Goal: Transaction & Acquisition: Purchase product/service

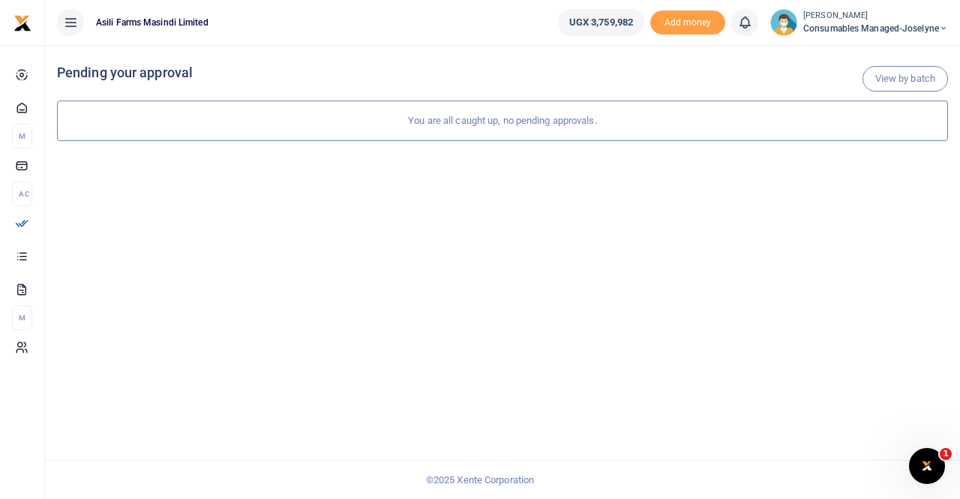
click at [869, 19] on small "[PERSON_NAME]" at bounding box center [875, 16] width 145 height 13
click at [868, 53] on link "Switch accounts" at bounding box center [891, 54] width 118 height 21
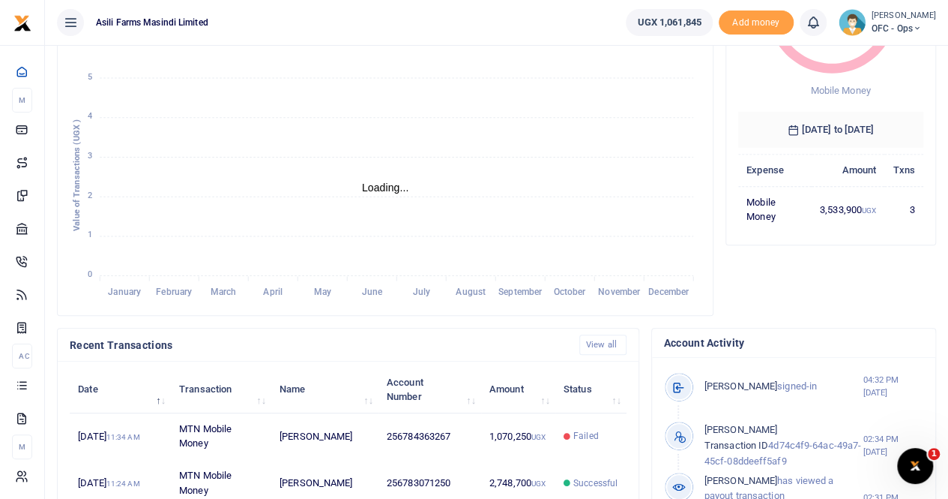
scroll to position [225, 0]
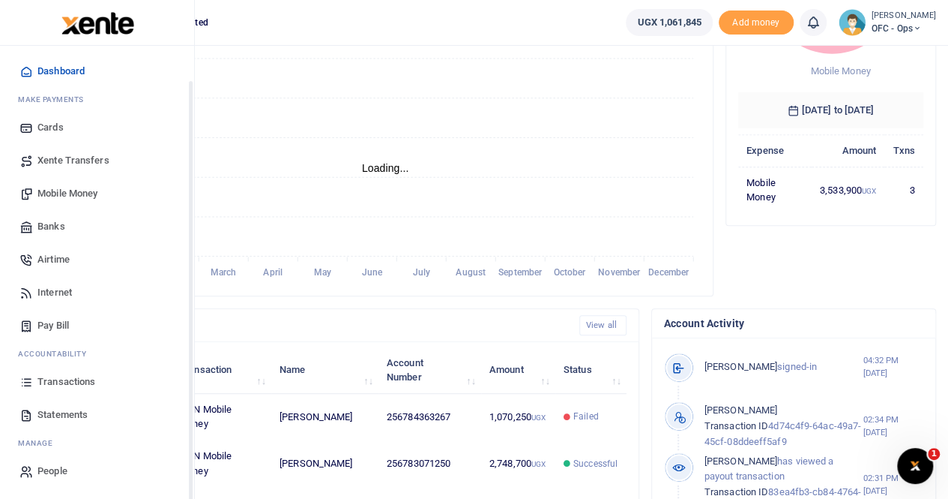
click at [68, 381] on span "Transactions" at bounding box center [66, 381] width 58 height 15
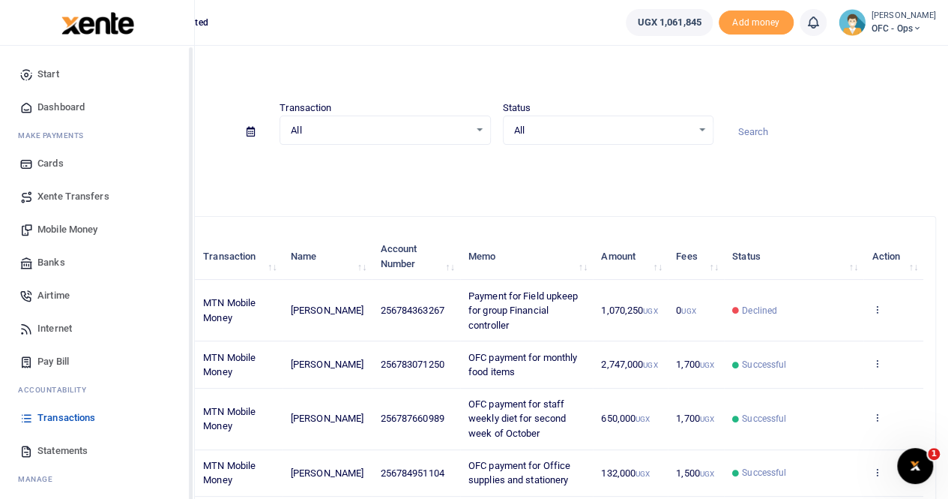
click at [48, 449] on span "Statements" at bounding box center [62, 450] width 50 height 15
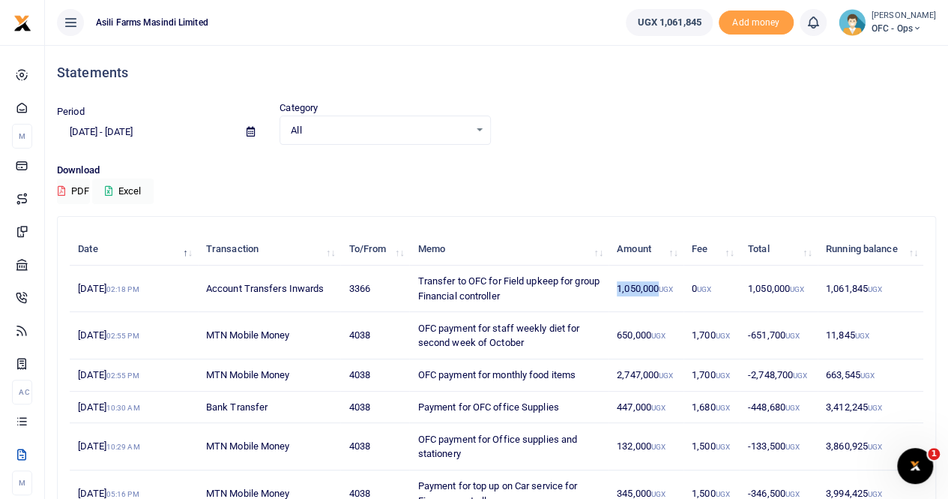
drag, startPoint x: 617, startPoint y: 286, endPoint x: 659, endPoint y: 287, distance: 42.0
click at [659, 287] on td "1,050,000 UGX" at bounding box center [646, 288] width 75 height 46
copy td "1,050,000"
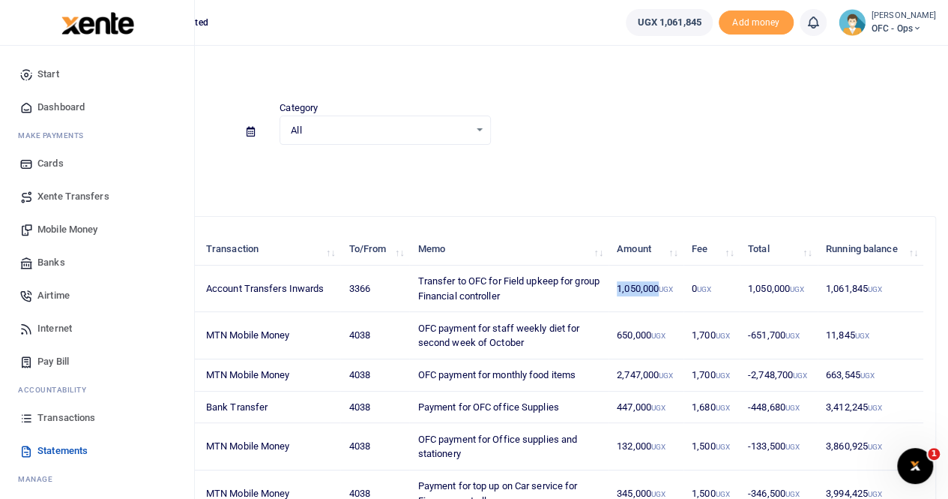
click at [75, 226] on span "Mobile Money" at bounding box center [67, 229] width 60 height 15
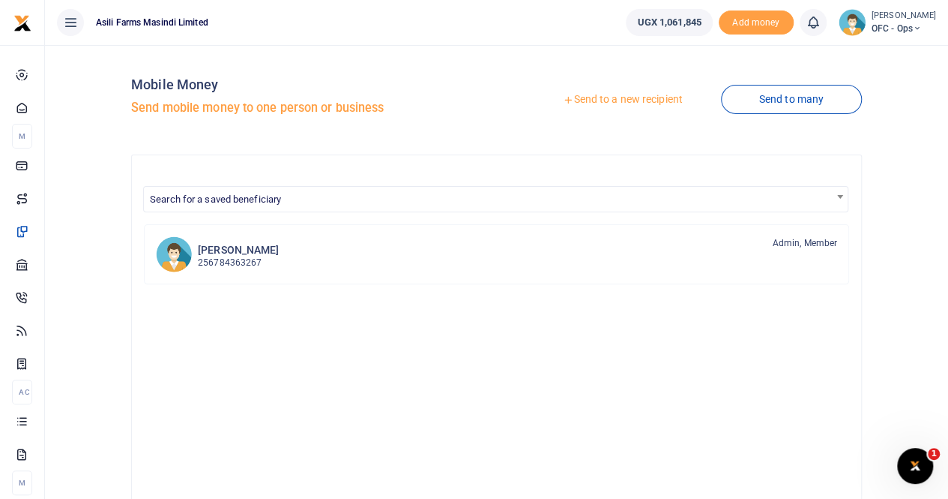
click at [604, 100] on link "Send to a new recipient" at bounding box center [623, 99] width 196 height 27
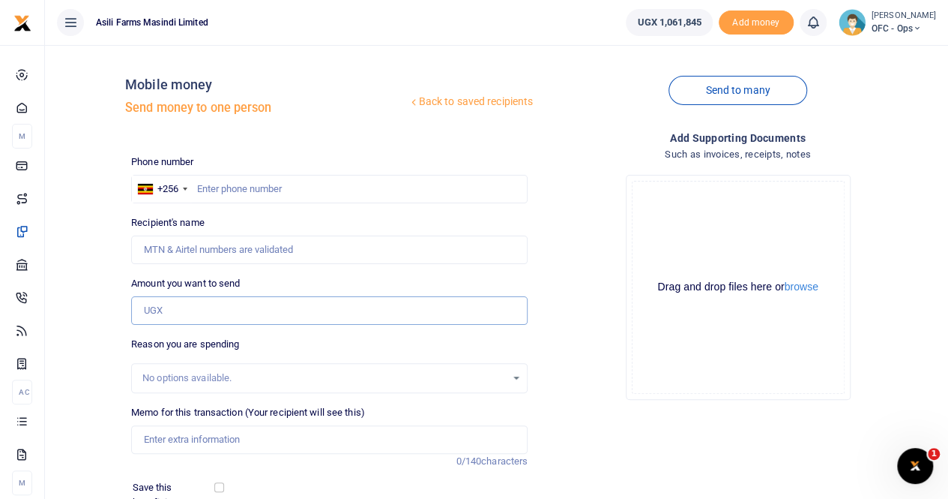
click at [161, 311] on input "Amount you want to send" at bounding box center [329, 310] width 397 height 28
paste input "1,050,000"
click at [160, 311] on input "1,050,000" at bounding box center [329, 310] width 397 height 28
drag, startPoint x: 173, startPoint y: 303, endPoint x: 170, endPoint y: 321, distance: 18.2
click at [170, 321] on div "Amount you want to send 1,050,000 Amount is required." at bounding box center [329, 300] width 397 height 49
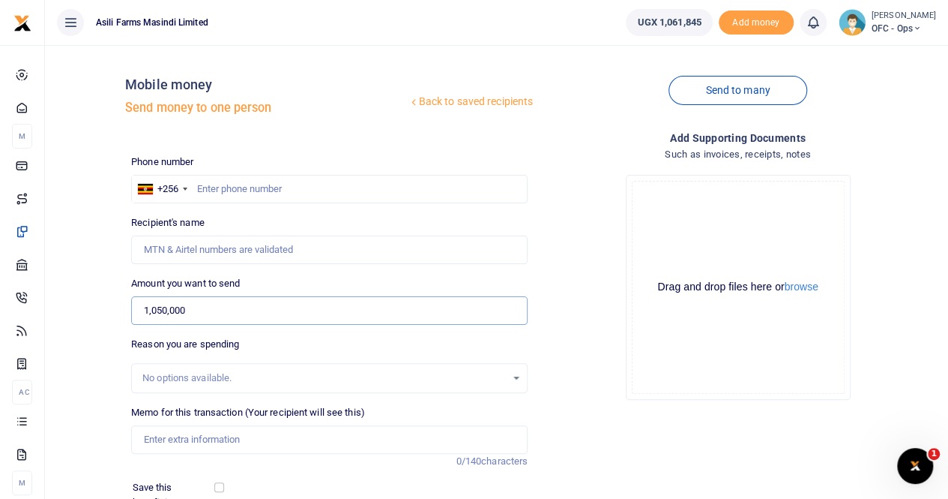
click at [162, 309] on input "1,050,000" at bounding box center [329, 310] width 397 height 28
drag, startPoint x: 154, startPoint y: 308, endPoint x: 190, endPoint y: 314, distance: 35.7
click at [156, 308] on input "100,000" at bounding box center [329, 310] width 397 height 28
click at [227, 313] on input "1,060,000" at bounding box center [329, 310] width 397 height 28
type input "1,060,000"
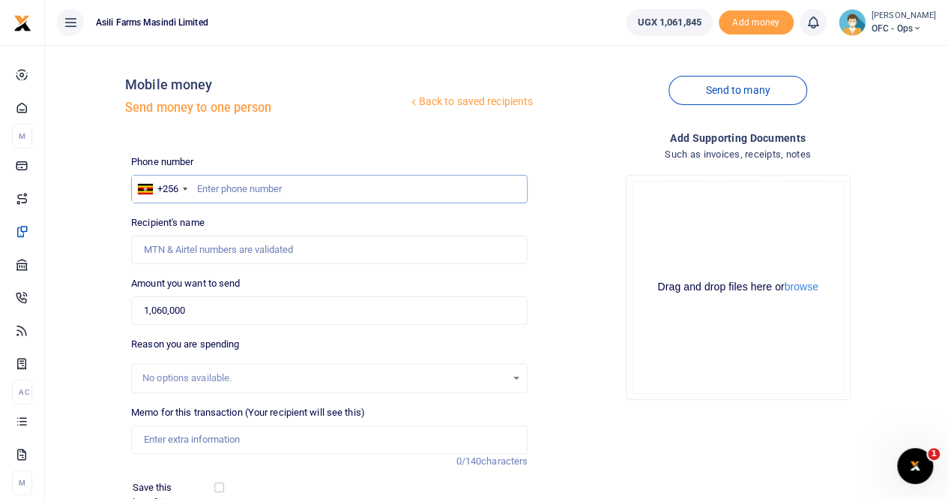
click at [213, 187] on input "text" at bounding box center [329, 189] width 397 height 28
paste input "784 363267"
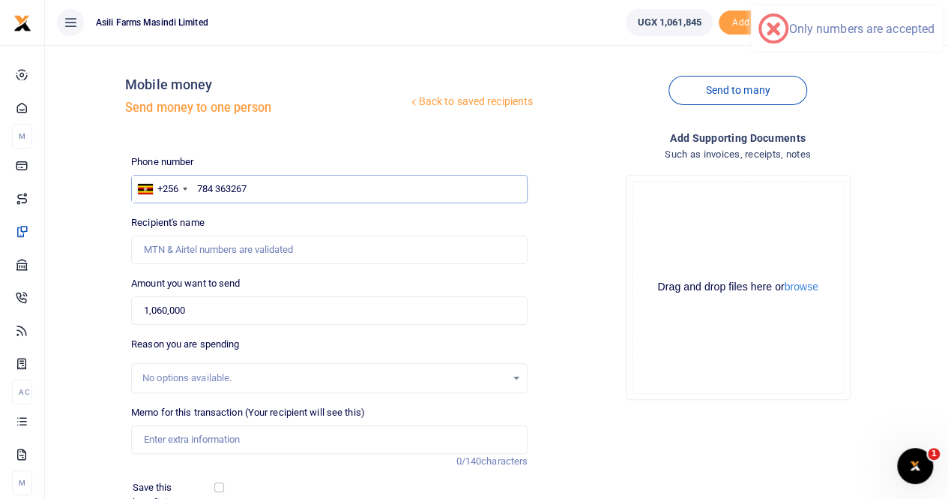
click at [217, 186] on input "784 363267" at bounding box center [329, 189] width 397 height 28
type input "784363267"
type input "Dickson Kakuru"
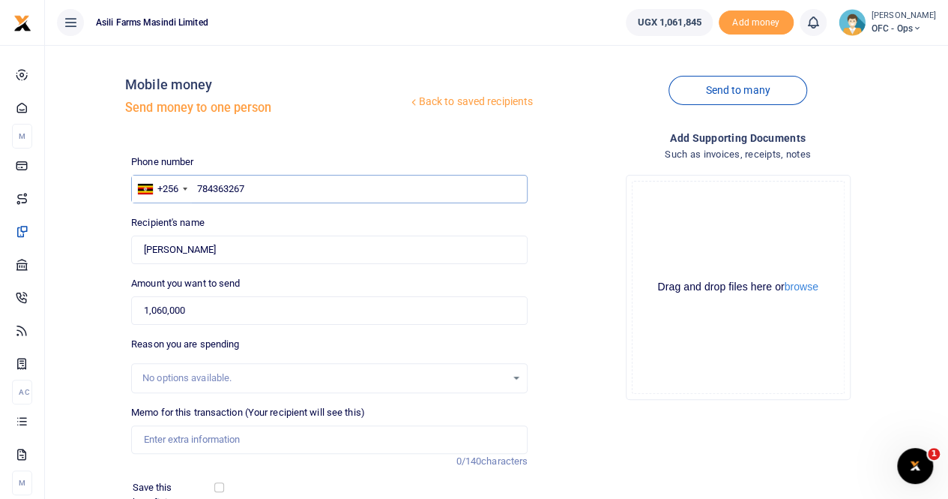
type input "784363267"
click at [166, 374] on div "No options available." at bounding box center [324, 377] width 364 height 15
click at [160, 434] on input "Memo for this transaction (Your recipient will see this)" at bounding box center [329, 439] width 397 height 28
paste input "Field upkeep for group Financial controller ."
click at [142, 439] on input "Field upkeep for group Financial controller ." at bounding box center [329, 439] width 397 height 28
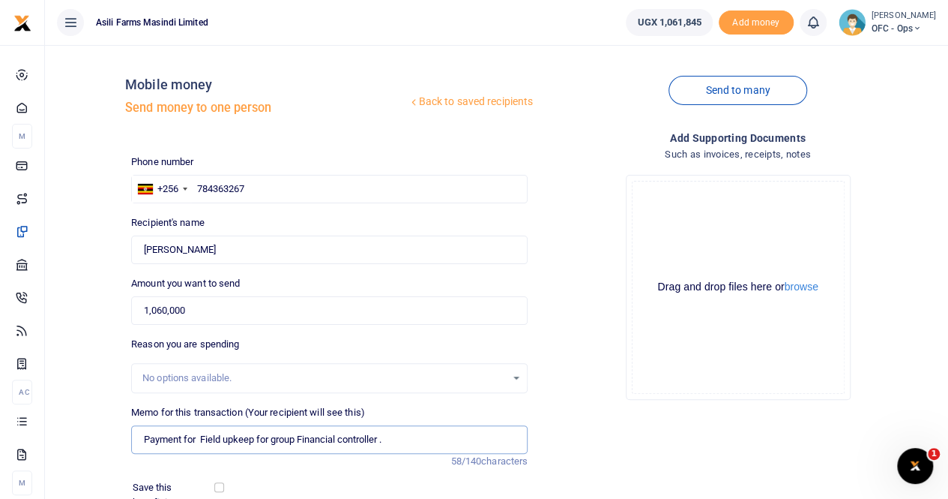
click at [391, 436] on input "Payment for Field upkeep for group Financial controller ." at bounding box center [329, 439] width 397 height 28
type input "Payment for Field upkeep for group Financial controller"
click at [808, 289] on button "browse" at bounding box center [802, 286] width 34 height 11
click at [809, 290] on button "browse" at bounding box center [802, 286] width 34 height 11
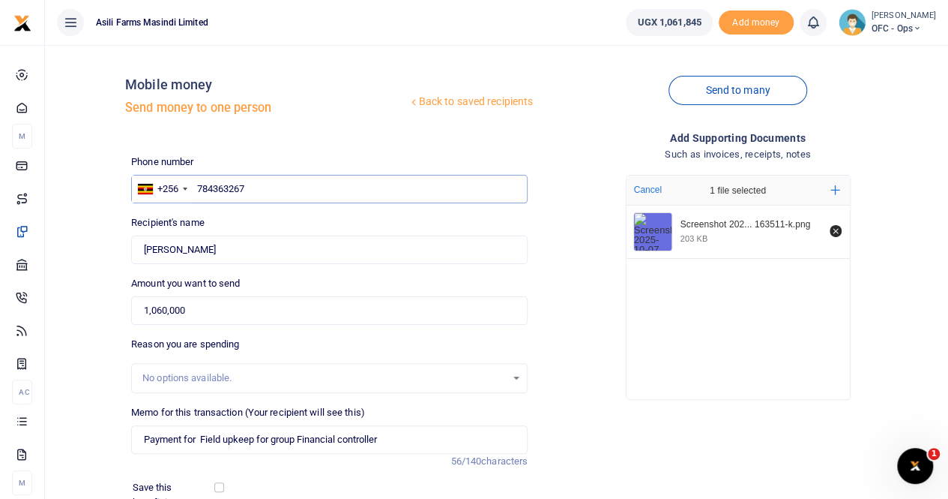
click at [268, 182] on input "784363267" at bounding box center [329, 189] width 397 height 28
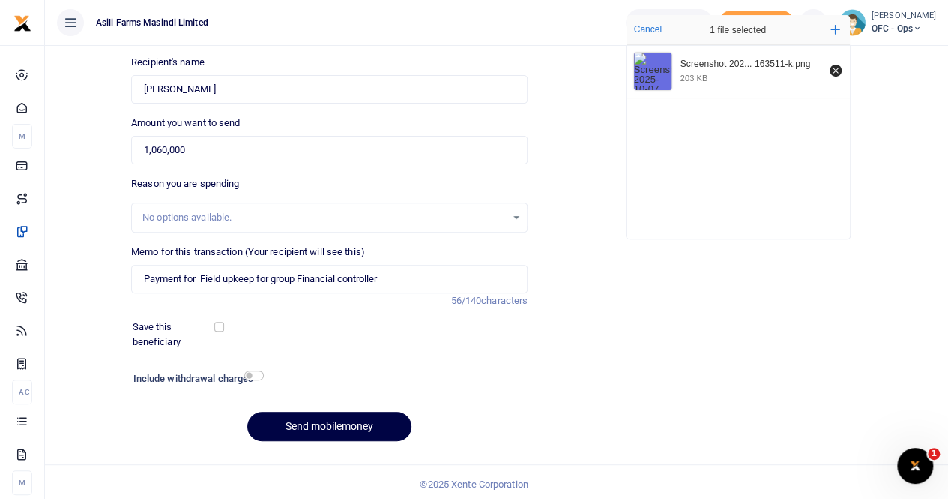
scroll to position [163, 0]
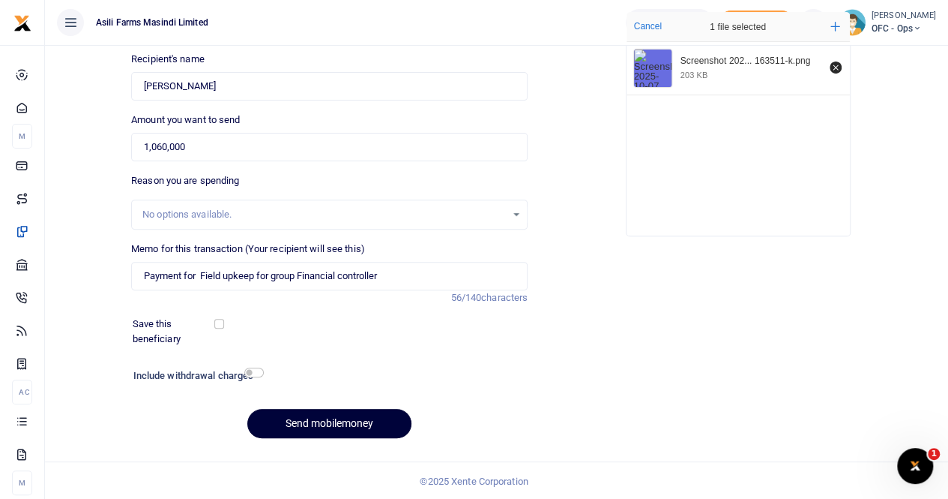
click at [313, 412] on button "Send mobilemoney" at bounding box center [329, 423] width 164 height 29
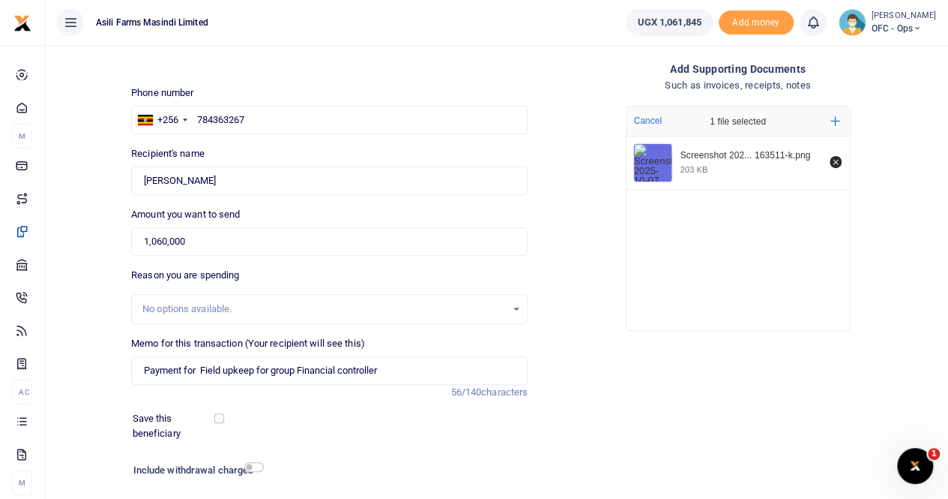
scroll to position [0, 0]
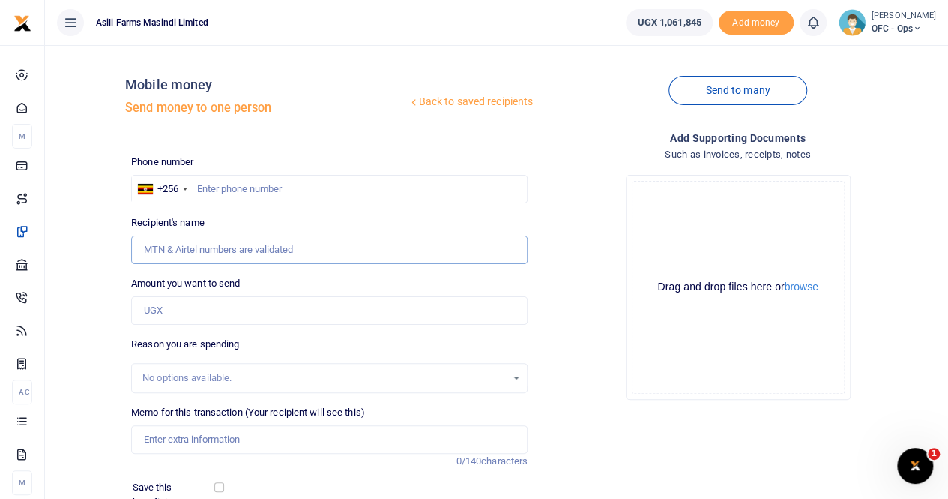
click at [397, 262] on input "Recipient's name" at bounding box center [329, 249] width 397 height 28
click at [529, 247] on div "Recipient's name Name is required." at bounding box center [329, 239] width 409 height 49
